Goal: Use online tool/utility: Utilize a website feature to perform a specific function

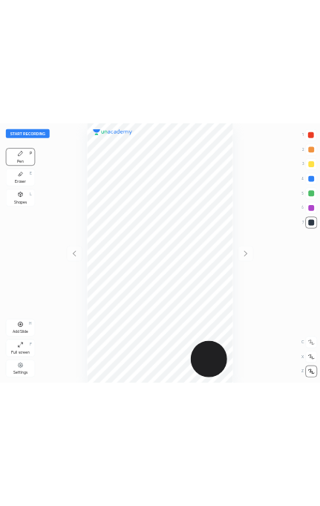
scroll to position [529, 414]
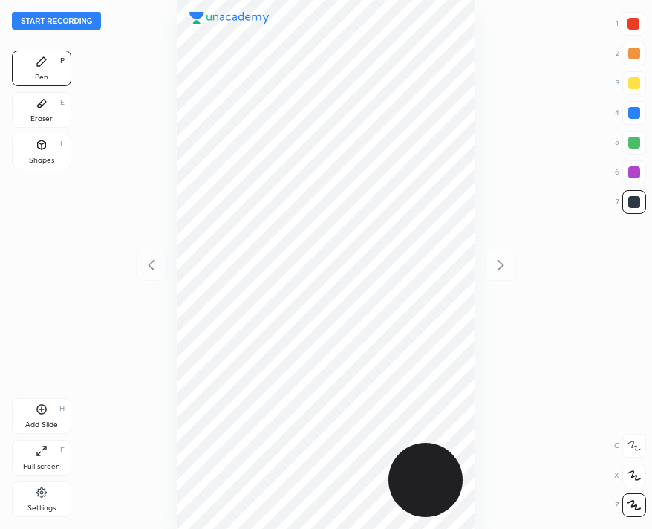
click at [25, 22] on button "Start recording" at bounding box center [56, 21] width 89 height 18
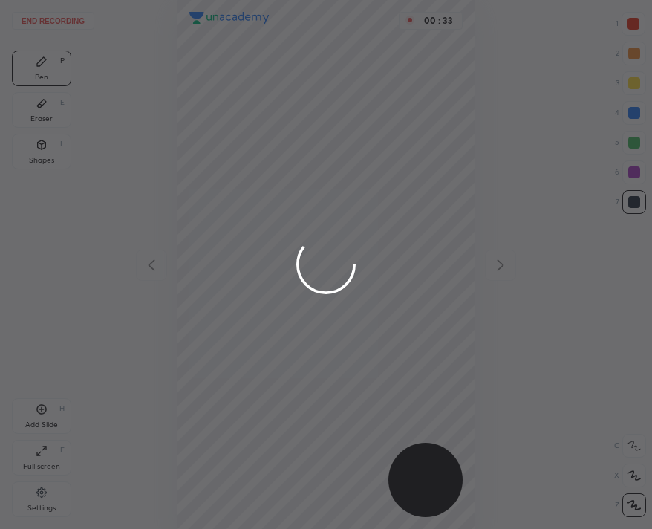
click at [218, 98] on div at bounding box center [326, 264] width 652 height 529
click at [219, 98] on div at bounding box center [326, 264] width 652 height 529
click at [221, 98] on div at bounding box center [326, 264] width 652 height 529
drag, startPoint x: 221, startPoint y: 98, endPoint x: 229, endPoint y: 151, distance: 54.0
click at [232, 153] on div at bounding box center [326, 264] width 652 height 529
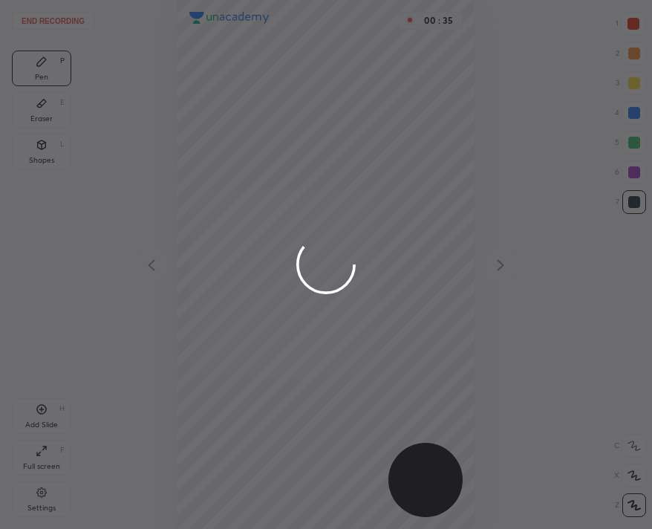
click at [229, 82] on div at bounding box center [326, 264] width 652 height 529
drag, startPoint x: 222, startPoint y: 91, endPoint x: 251, endPoint y: 134, distance: 51.3
click at [251, 137] on div at bounding box center [326, 264] width 652 height 529
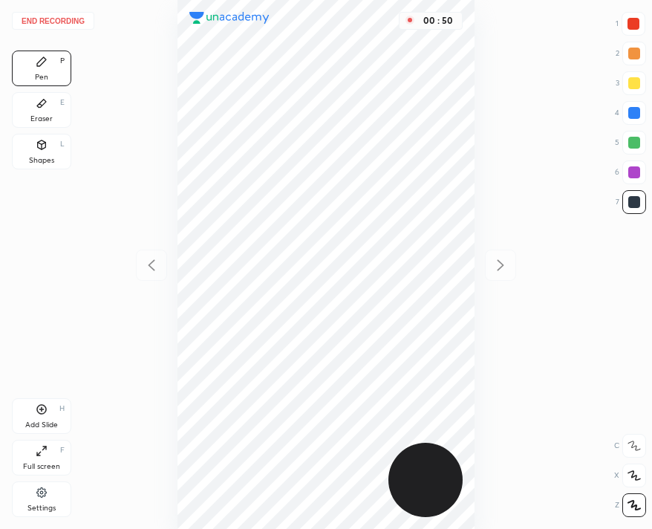
click at [636, 28] on div at bounding box center [633, 24] width 12 height 12
click at [50, 19] on button "End recording" at bounding box center [53, 21] width 82 height 18
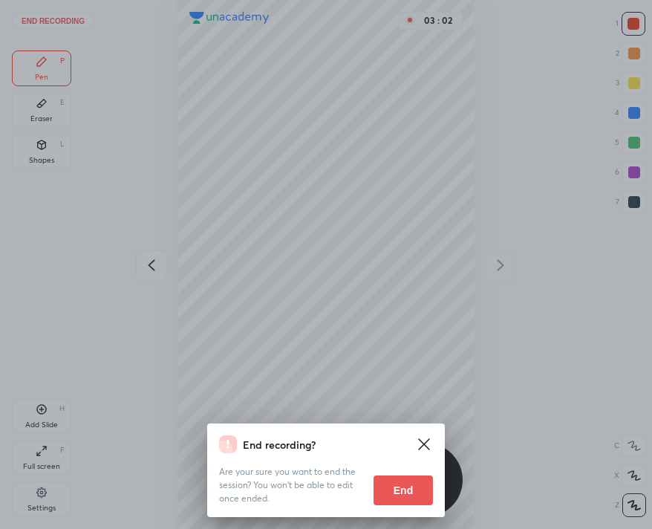
click at [411, 485] on button "End" at bounding box center [403, 490] width 59 height 30
